Goal: Task Accomplishment & Management: Use online tool/utility

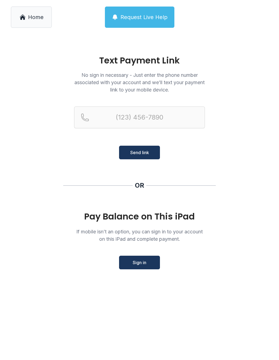
click at [35, 18] on span "Home" at bounding box center [36, 17] width 16 height 8
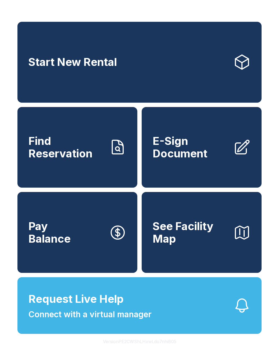
click at [128, 318] on span "Request Live Help Connect with a virtual manager" at bounding box center [89, 306] width 123 height 30
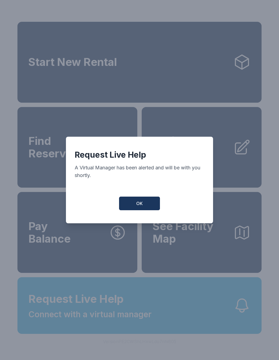
click at [138, 209] on button "OK" at bounding box center [139, 204] width 41 height 14
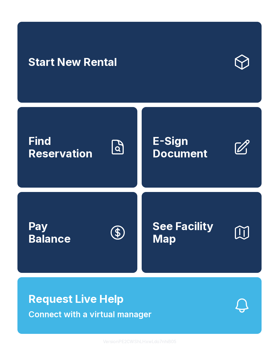
click at [117, 307] on span "Request Live Help" at bounding box center [75, 299] width 95 height 16
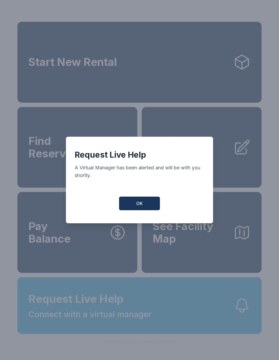
click at [136, 207] on span "OK" at bounding box center [139, 203] width 7 height 7
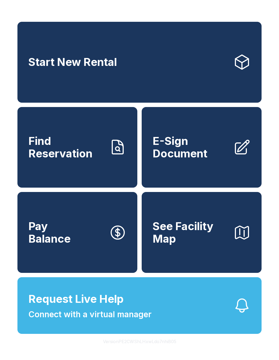
click at [80, 139] on link "Find Reservation" at bounding box center [77, 147] width 120 height 81
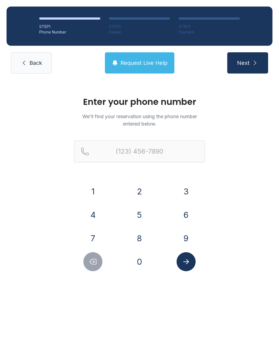
click at [94, 211] on button "4" at bounding box center [92, 214] width 19 height 19
click at [139, 194] on button "2" at bounding box center [139, 191] width 19 height 19
click at [182, 189] on button "3" at bounding box center [186, 191] width 19 height 19
click at [94, 214] on button "4" at bounding box center [92, 214] width 19 height 19
click at [92, 190] on button "1" at bounding box center [92, 191] width 19 height 19
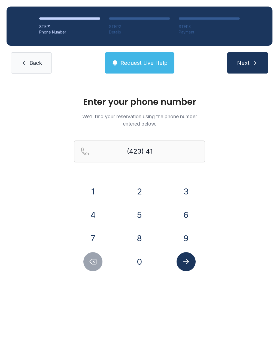
click at [185, 193] on button "3" at bounding box center [186, 191] width 19 height 19
click at [140, 214] on button "5" at bounding box center [139, 214] width 19 height 19
click at [138, 194] on button "2" at bounding box center [139, 191] width 19 height 19
click at [181, 189] on button "3" at bounding box center [186, 191] width 19 height 19
click at [184, 219] on button "6" at bounding box center [186, 214] width 19 height 19
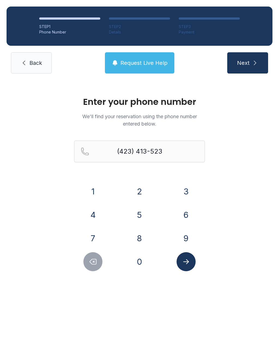
type input "[PHONE_NUMBER]"
click at [190, 263] on icon "Submit lookup form" at bounding box center [186, 262] width 8 height 8
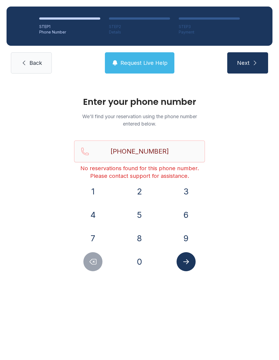
click at [35, 58] on link "Back" at bounding box center [31, 62] width 41 height 21
